Goal: Navigation & Orientation: Go to known website

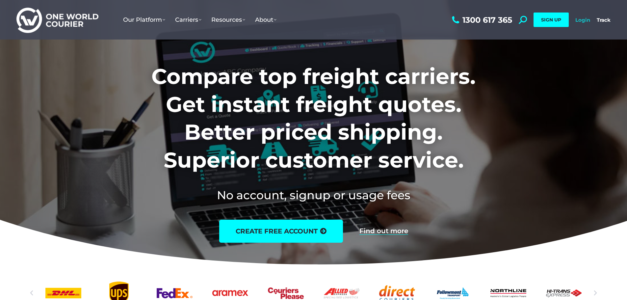
drag, startPoint x: 584, startPoint y: 19, endPoint x: 580, endPoint y: 21, distance: 4.1
click at [584, 19] on link "Login" at bounding box center [582, 20] width 15 height 6
